Goal: Task Accomplishment & Management: Manage account settings

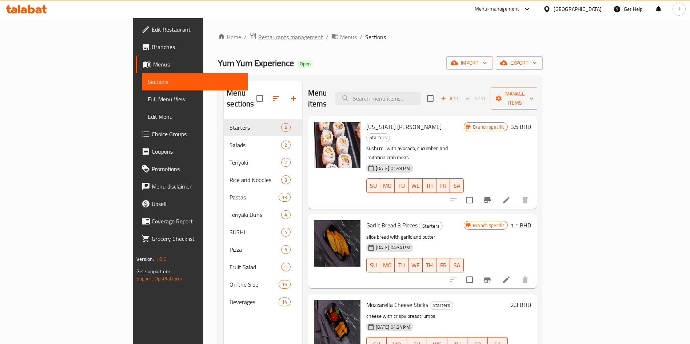
click at [258, 39] on span "Restaurants management" at bounding box center [290, 37] width 65 height 9
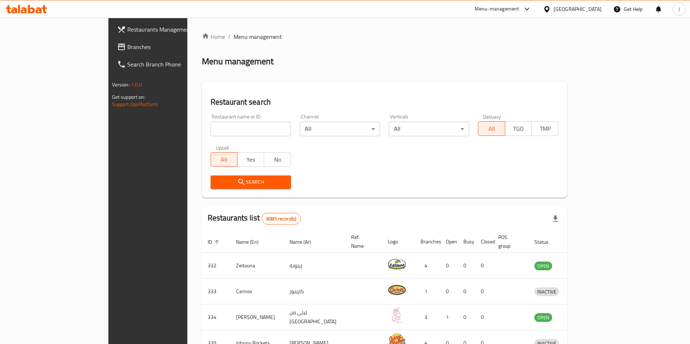
click at [213, 120] on div "Restaurant name or ID Restaurant name or ID" at bounding box center [251, 125] width 80 height 22
click at [222, 129] on input "search" at bounding box center [251, 129] width 80 height 15
type input "rashfa"
click button "Search" at bounding box center [251, 182] width 80 height 13
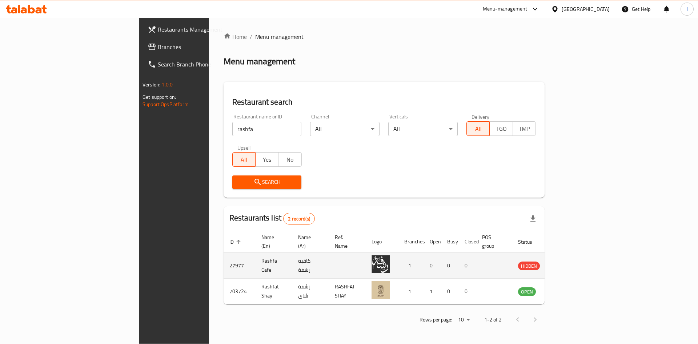
click at [576, 263] on td "enhanced table" at bounding box center [563, 266] width 25 height 26
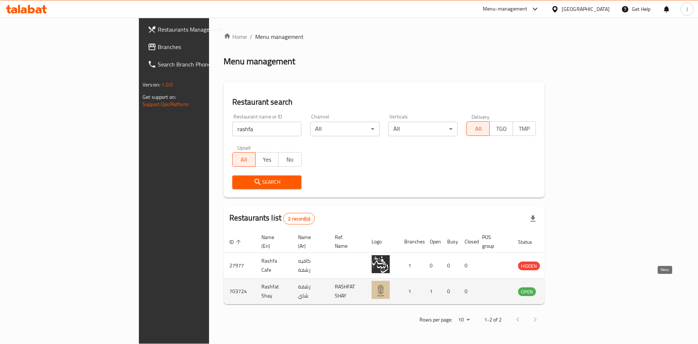
click at [565, 287] on icon "enhanced table" at bounding box center [560, 291] width 9 height 9
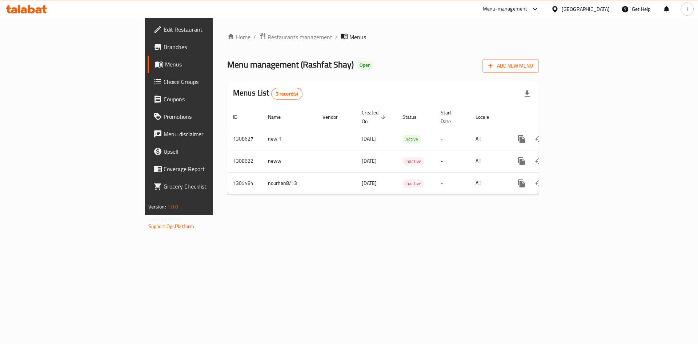
click at [164, 46] on span "Branches" at bounding box center [210, 47] width 92 height 9
